Goal: Download file/media

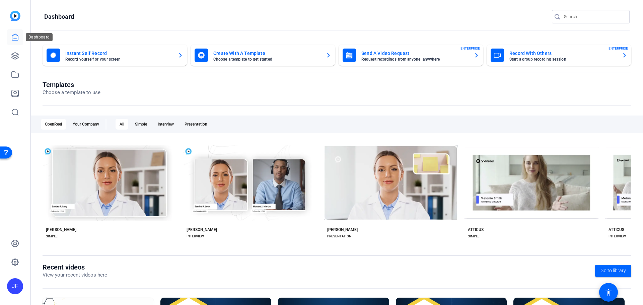
click at [14, 38] on icon at bounding box center [15, 37] width 8 height 8
click at [17, 57] on icon at bounding box center [15, 56] width 8 height 8
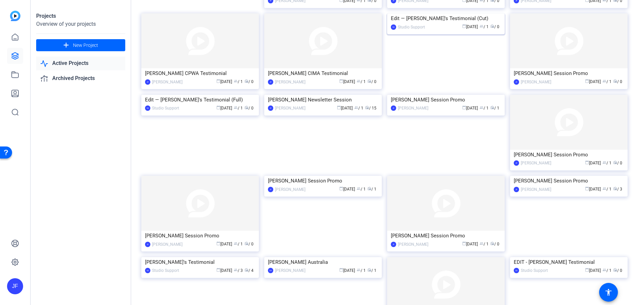
scroll to position [201, 0]
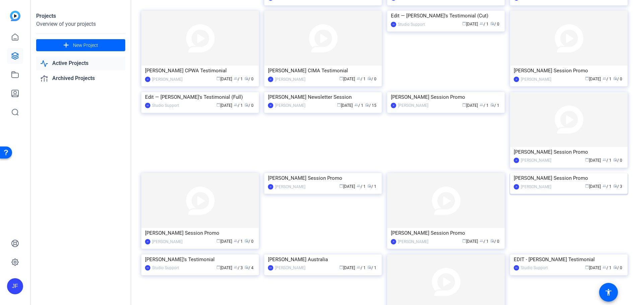
click at [579, 173] on img at bounding box center [569, 173] width 118 height 0
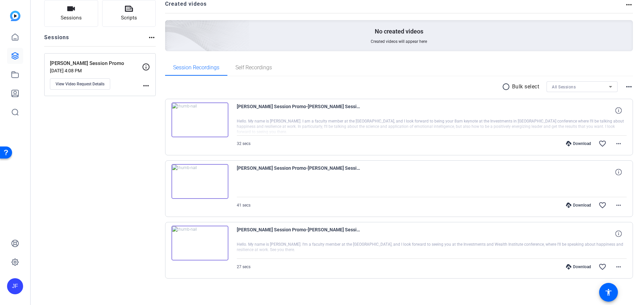
scroll to position [52, 0]
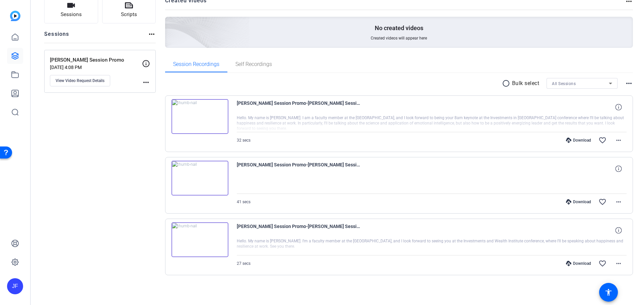
click at [211, 109] on img at bounding box center [199, 116] width 57 height 35
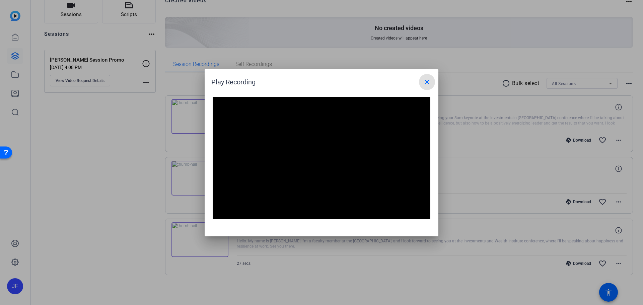
click at [425, 80] on mat-icon "close" at bounding box center [427, 82] width 8 height 8
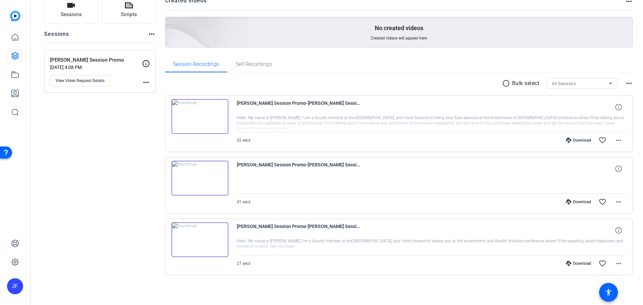
click at [199, 178] on img at bounding box center [199, 178] width 57 height 35
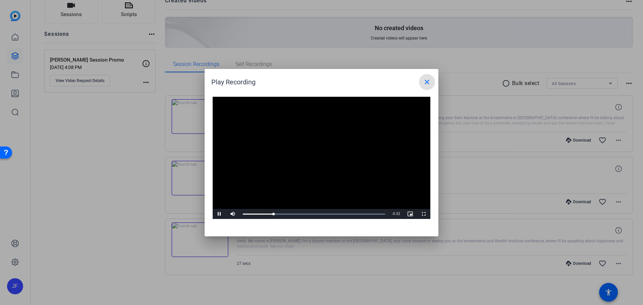
click at [426, 76] on span at bounding box center [427, 82] width 16 height 16
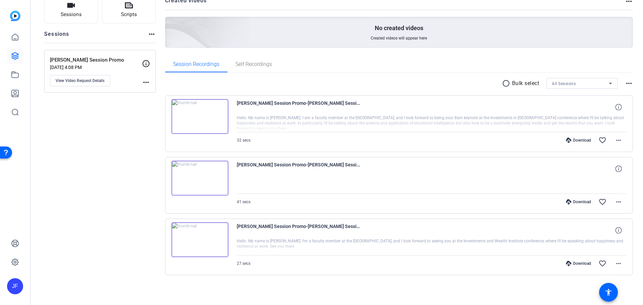
drag, startPoint x: 237, startPoint y: 117, endPoint x: 325, endPoint y: 129, distance: 89.5
click at [325, 129] on div at bounding box center [432, 123] width 390 height 17
click at [573, 139] on div "Download" at bounding box center [579, 140] width 32 height 5
